Goal: Task Accomplishment & Management: Use online tool/utility

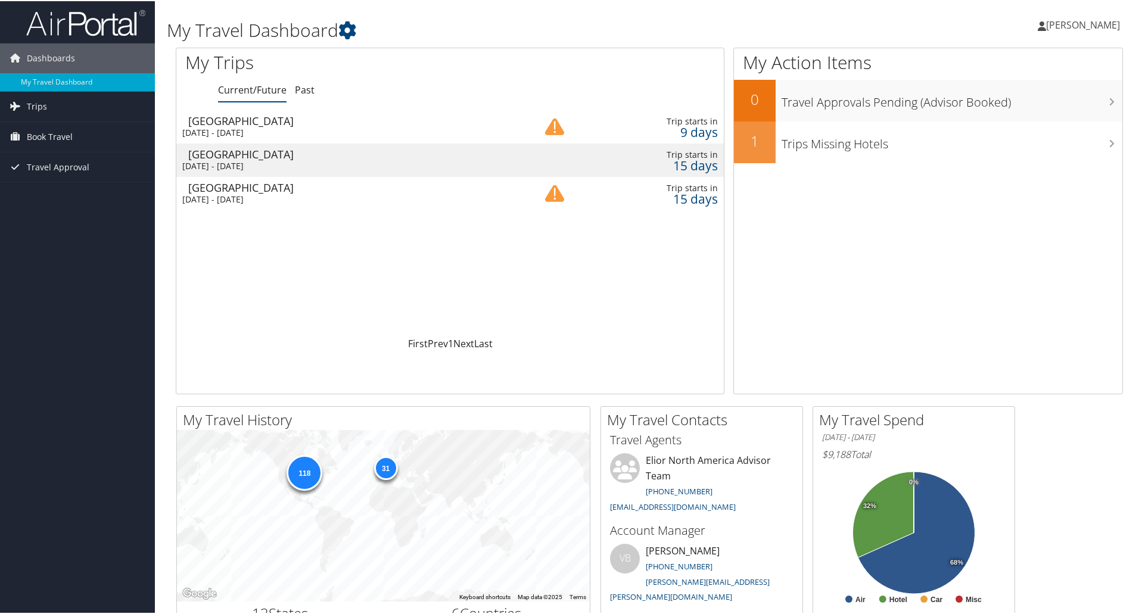
click at [264, 194] on div "[DATE] - [DATE]" at bounding box center [342, 198] width 321 height 11
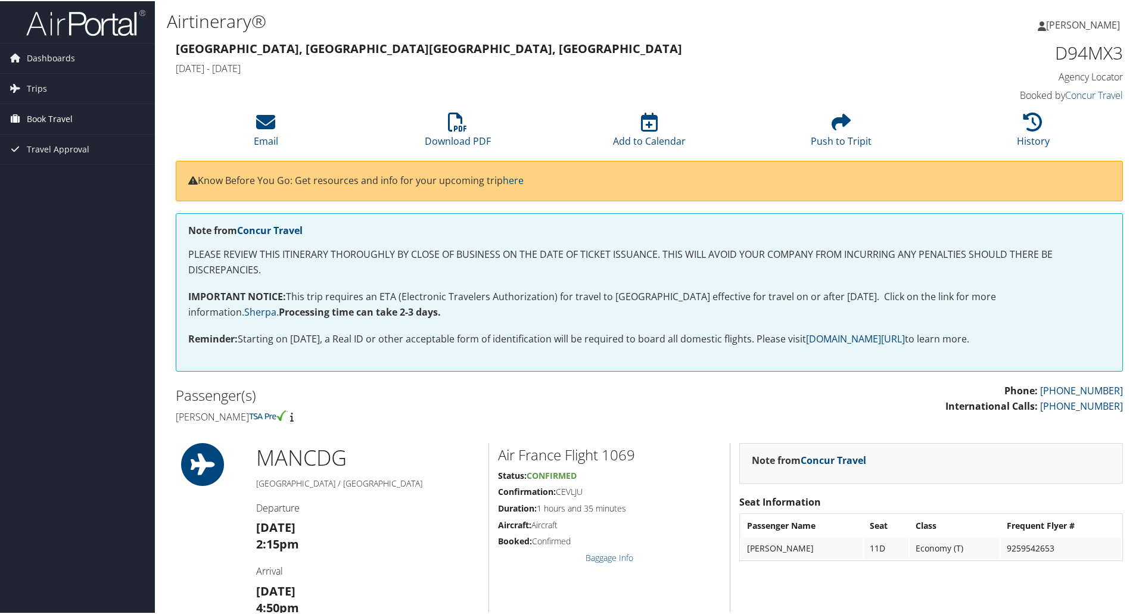
click at [54, 117] on span "Book Travel" at bounding box center [50, 118] width 46 height 30
click at [58, 176] on link "Book/Manage Online Trips" at bounding box center [77, 178] width 155 height 18
